Goal: Information Seeking & Learning: Learn about a topic

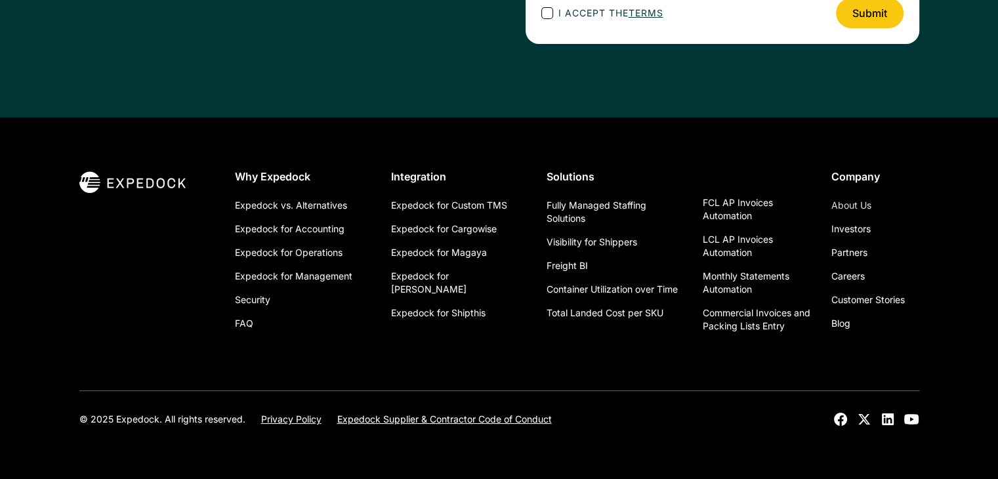
click at [857, 203] on link "About Us" at bounding box center [852, 206] width 40 height 24
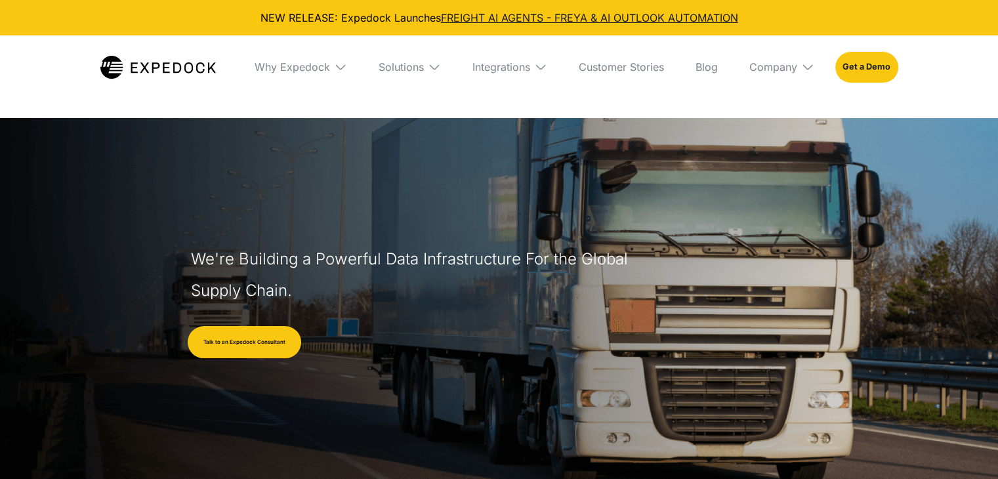
select select
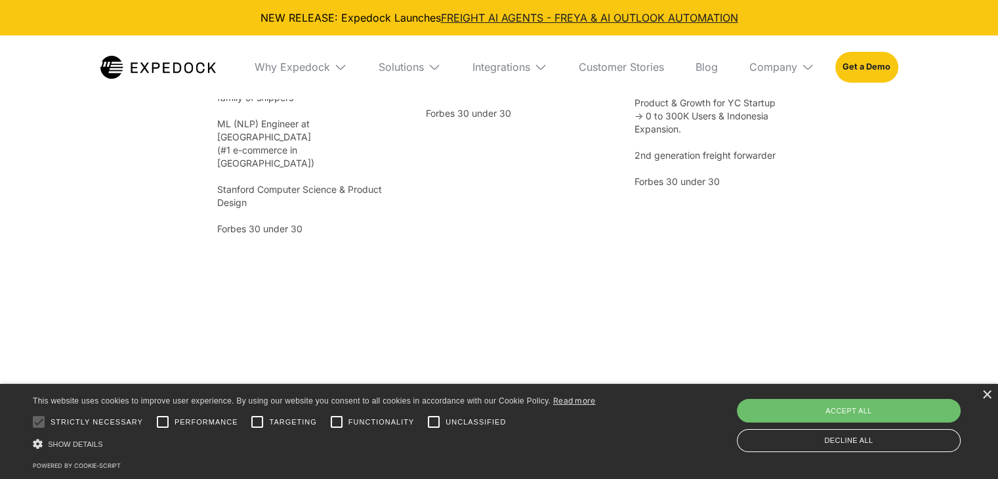
scroll to position [2560, 0]
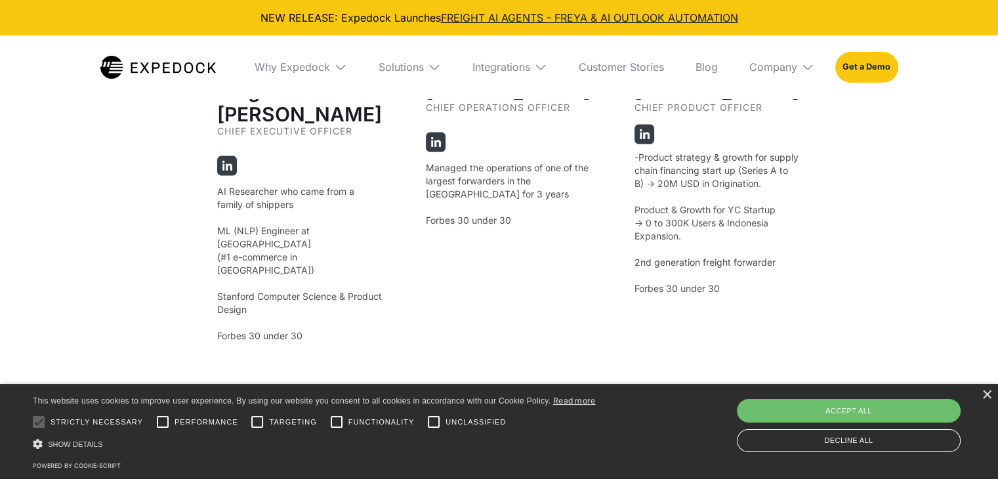
drag, startPoint x: 990, startPoint y: 397, endPoint x: 979, endPoint y: 397, distance: 10.5
click at [988, 397] on div "×" at bounding box center [987, 396] width 10 height 10
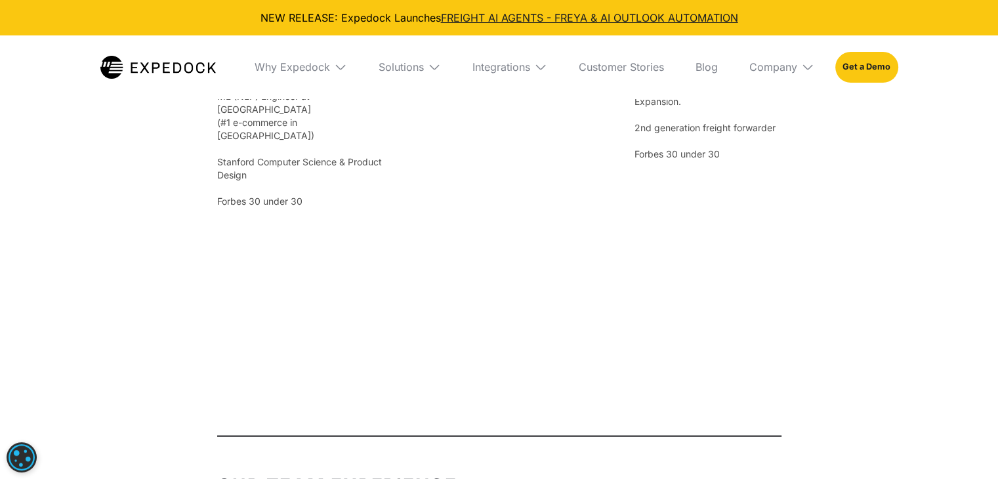
scroll to position [2612, 0]
